Goal: Task Accomplishment & Management: Use online tool/utility

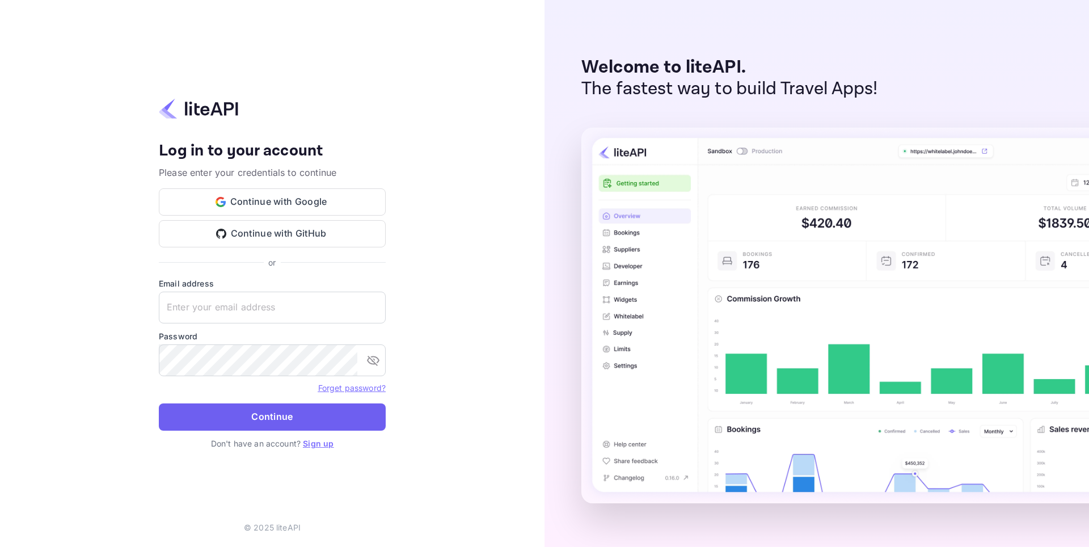
type input "[EMAIL_ADDRESS][DOMAIN_NAME]"
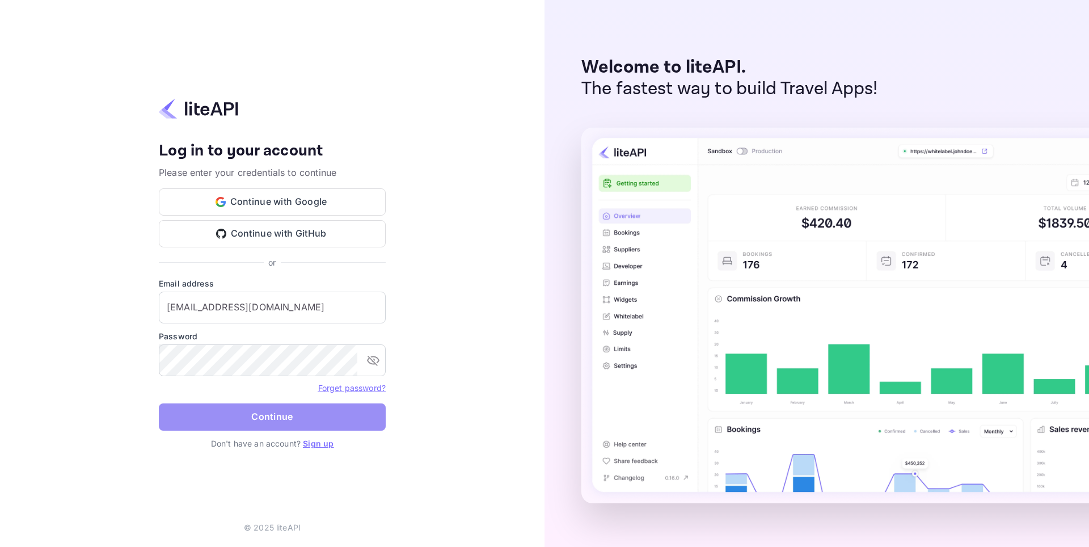
click at [239, 421] on button "Continue" at bounding box center [272, 416] width 227 height 27
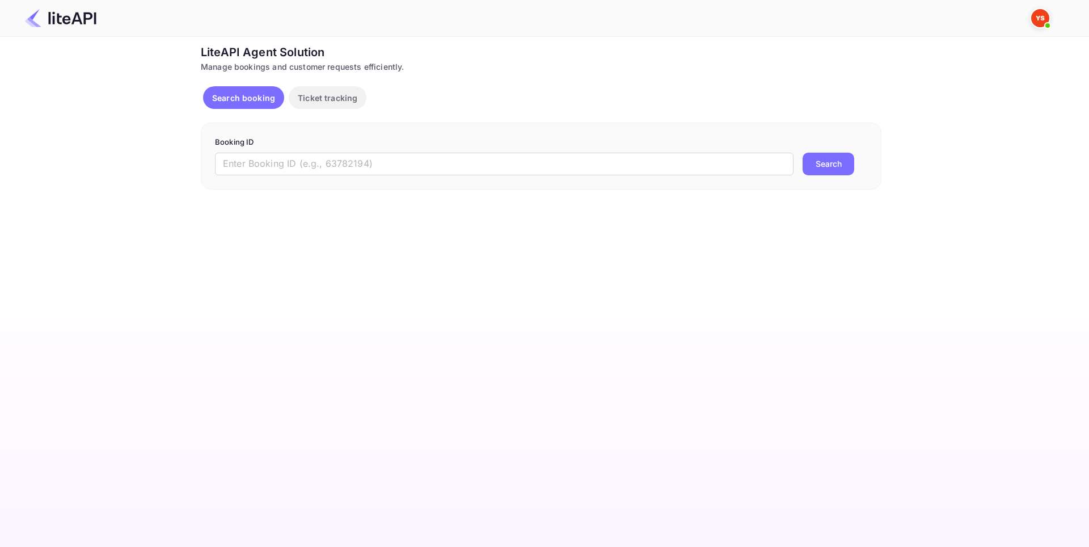
drag, startPoint x: 979, startPoint y: 343, endPoint x: 832, endPoint y: 324, distance: 148.8
click at [979, 344] on main "Unsaved Changes Ticket Affiliate URL https://www.nuitee.com/ Business partner n…" at bounding box center [544, 292] width 1089 height 510
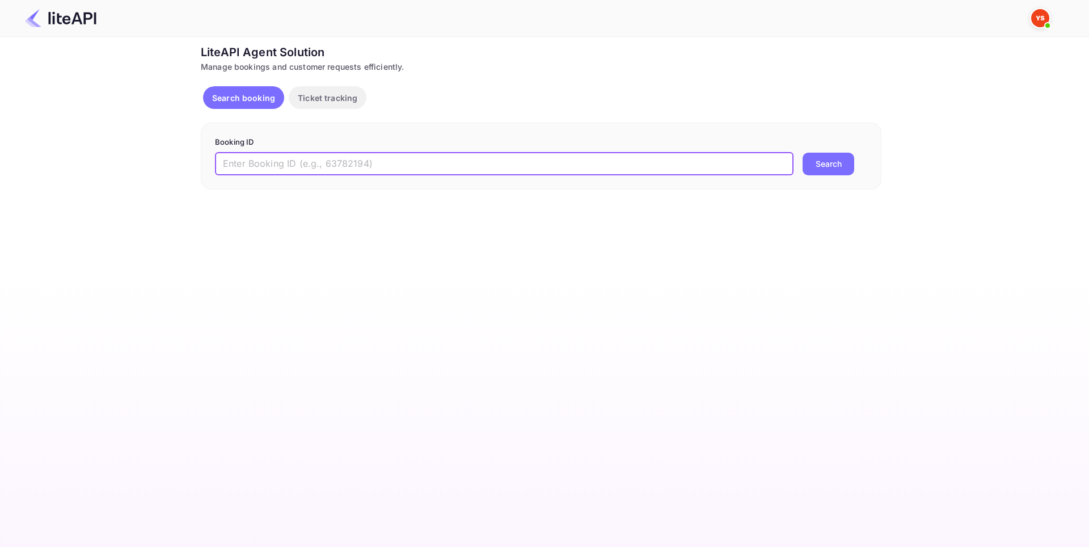
click at [372, 175] on input "text" at bounding box center [504, 164] width 579 height 23
paste input "+84 28 6264 7777"
drag, startPoint x: 279, startPoint y: 166, endPoint x: 197, endPoint y: 166, distance: 81.7
click at [198, 166] on div "Ticket Affiliate URL https://www.nuitee.com/ Business partner name Nuitee Trave…" at bounding box center [541, 117] width 1055 height 146
drag, startPoint x: 337, startPoint y: 159, endPoint x: 219, endPoint y: 157, distance: 118.0
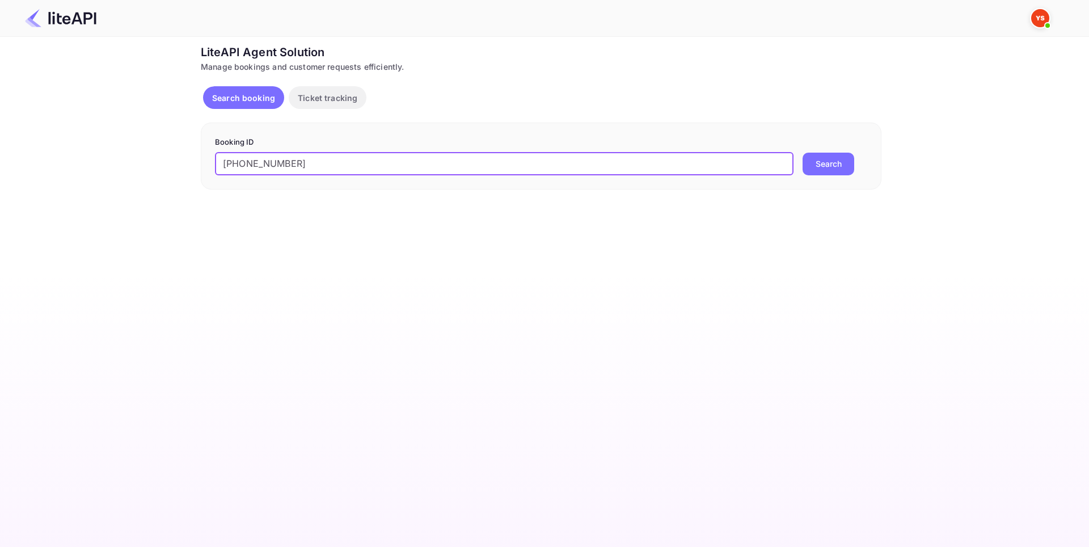
click at [167, 159] on div "Ticket Affiliate URL https://www.nuitee.com/ Business partner name Nuitee Trave…" at bounding box center [541, 117] width 1055 height 146
click at [832, 166] on button "Search" at bounding box center [829, 164] width 52 height 23
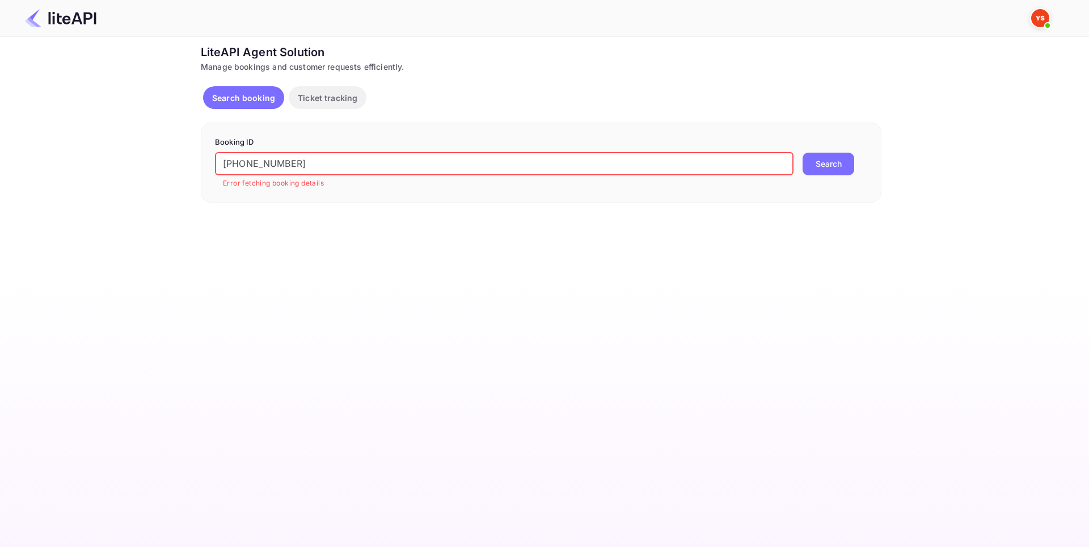
drag, startPoint x: 255, startPoint y: 159, endPoint x: 176, endPoint y: 162, distance: 78.3
click at [176, 162] on div "Ticket Affiliate URL https://www.nuitee.com/ Business partner name Nuitee Trave…" at bounding box center [541, 123] width 1055 height 159
click at [828, 161] on button "Search" at bounding box center [829, 164] width 52 height 23
drag, startPoint x: 335, startPoint y: 159, endPoint x: 163, endPoint y: 162, distance: 171.9
click at [132, 163] on div "Ticket Affiliate URL https://www.nuitee.com/ Business partner name Nuitee Trave…" at bounding box center [541, 123] width 1055 height 159
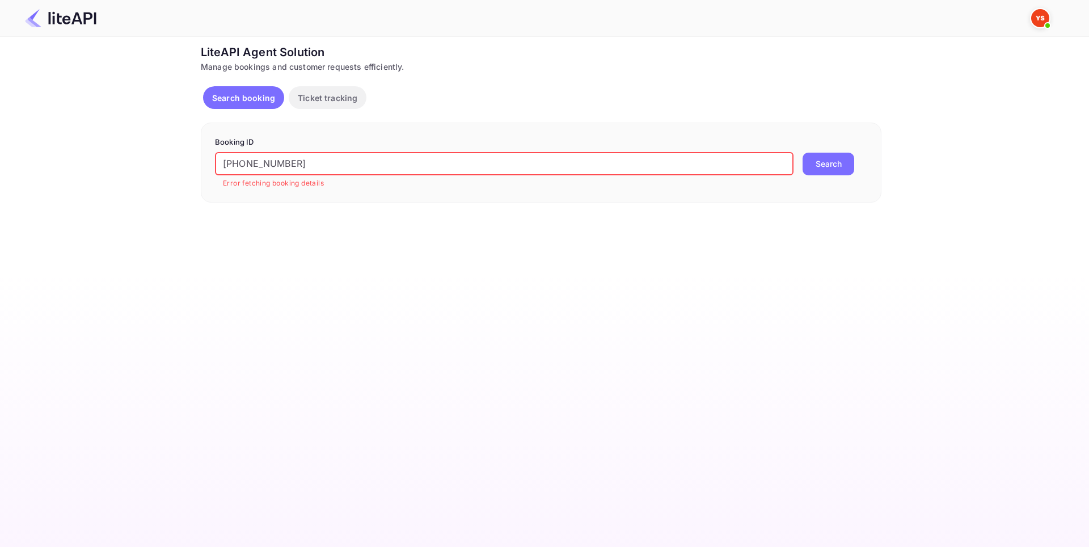
paste input "8321218"
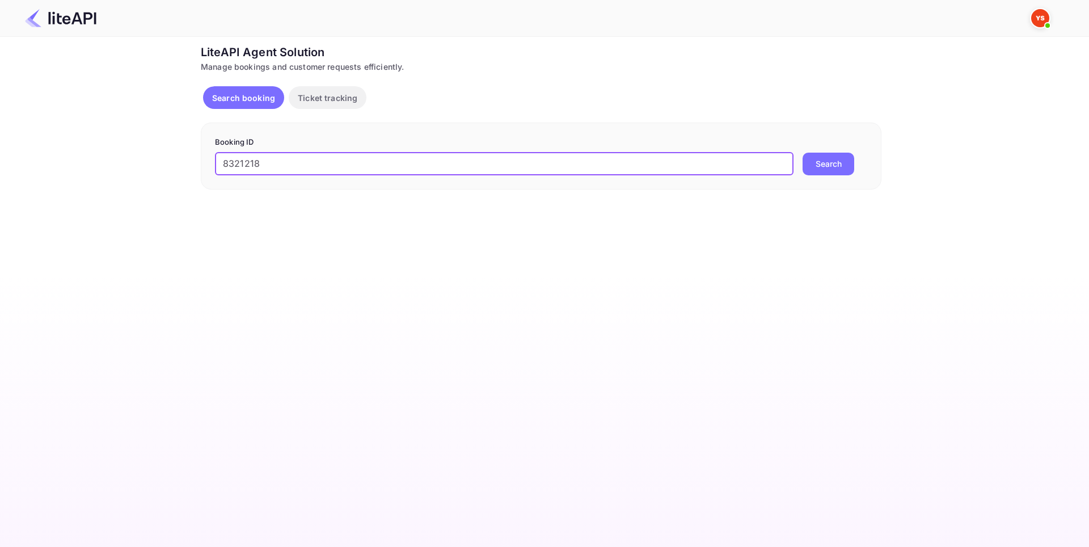
type input "8321218"
click at [830, 163] on button "Search" at bounding box center [829, 164] width 52 height 23
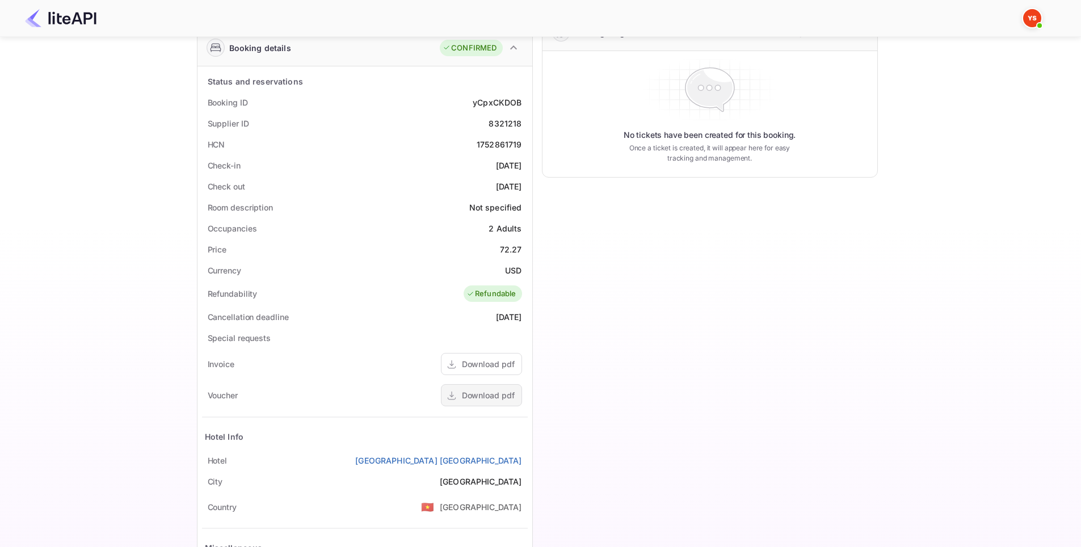
scroll to position [165, 0]
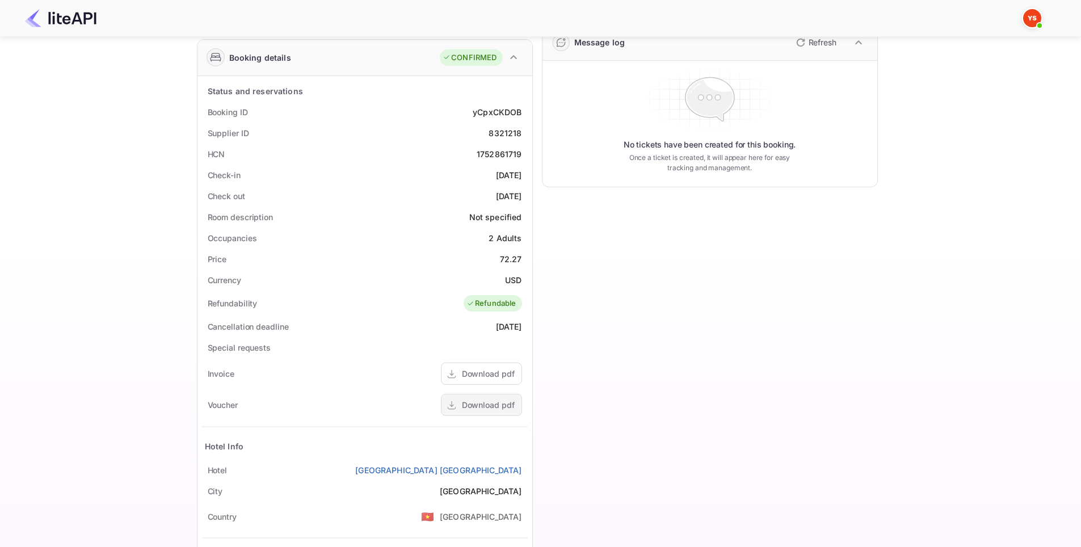
click at [497, 409] on div "Download pdf" at bounding box center [488, 405] width 53 height 12
